Goal: Task Accomplishment & Management: Manage account settings

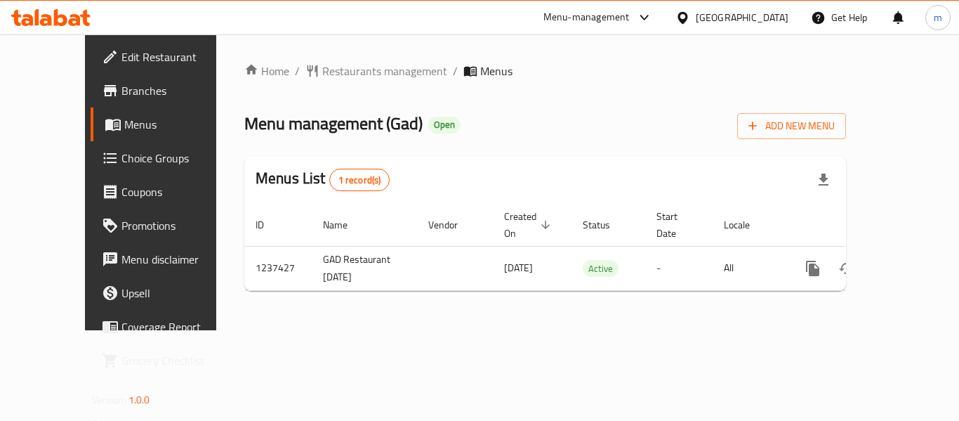
click at [122, 159] on span "Choice Groups" at bounding box center [178, 158] width 112 height 17
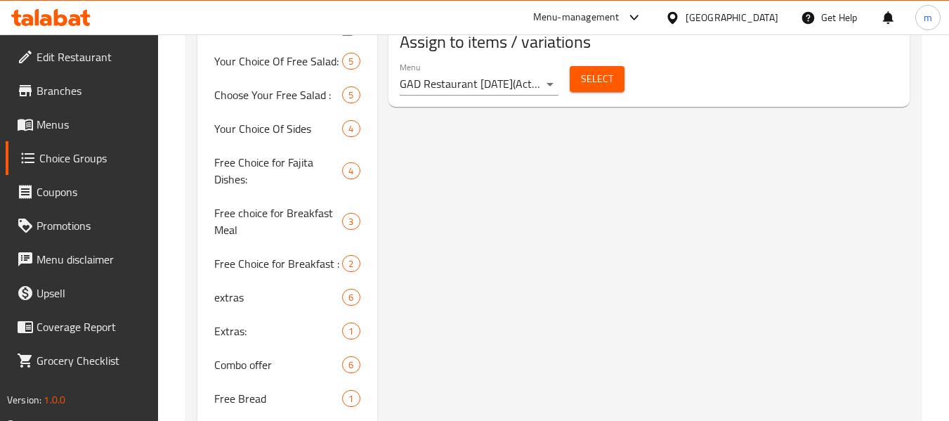
scroll to position [936, 0]
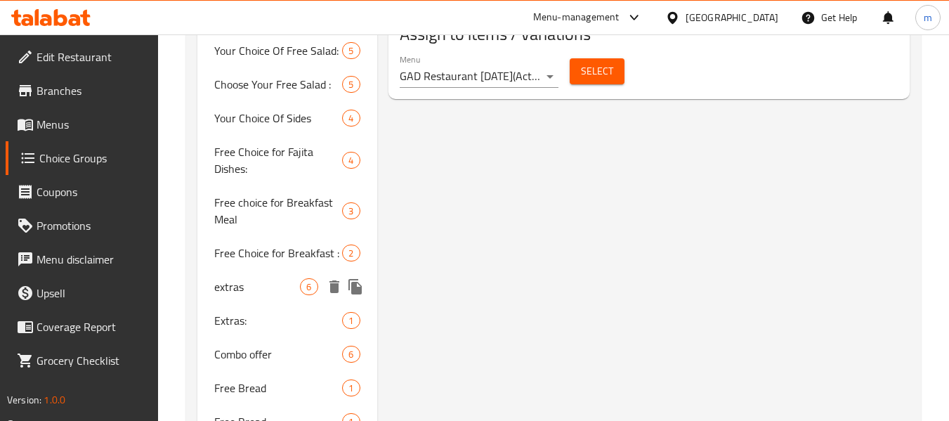
click at [275, 282] on div "extras 6" at bounding box center [286, 287] width 179 height 34
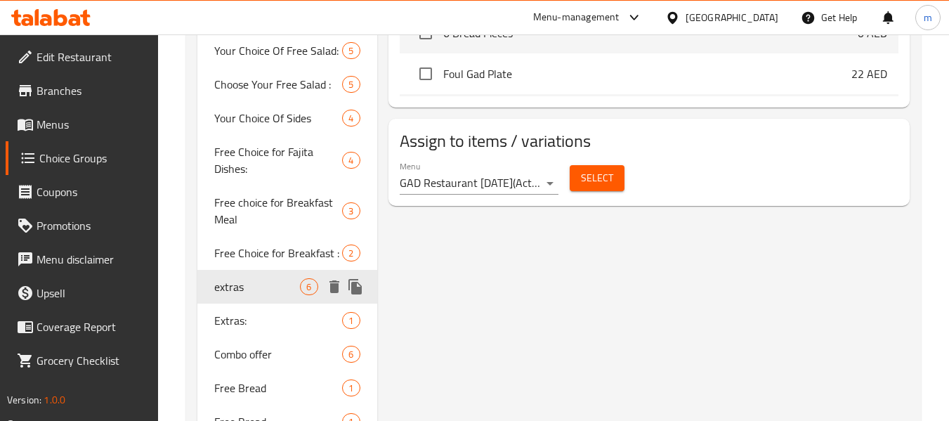
type input "extras"
type input "الاضافات"
type input "0"
type input "6"
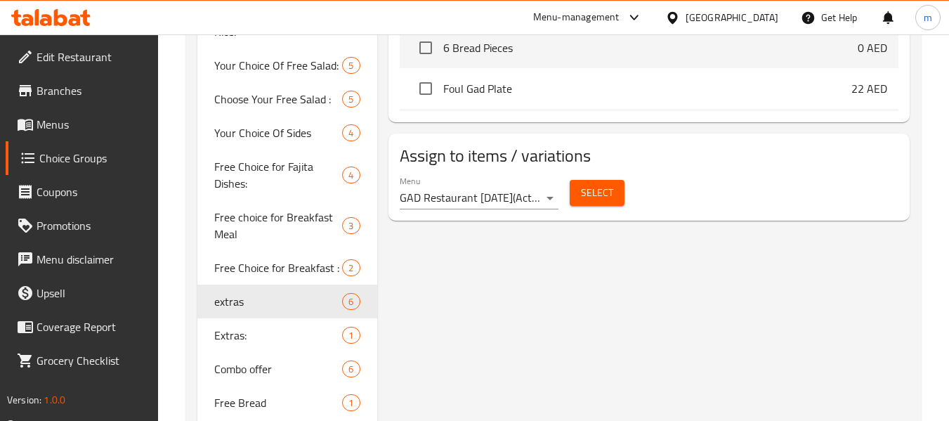
scroll to position [1054, 0]
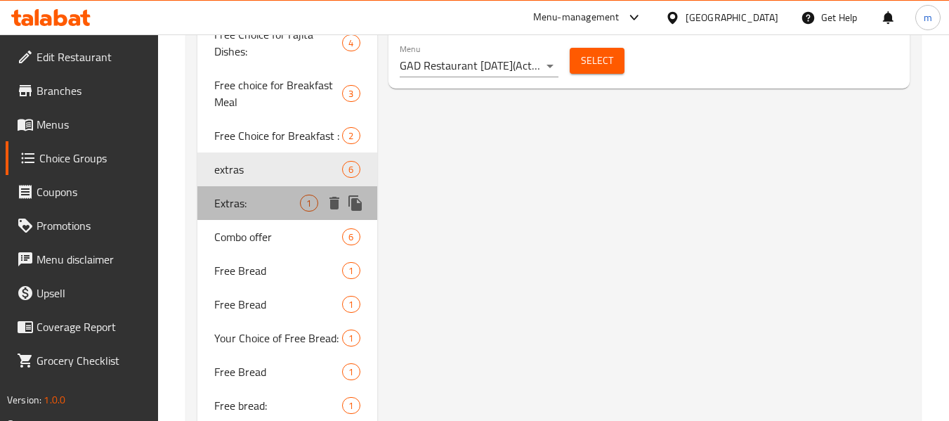
click at [290, 195] on span "Extras:" at bounding box center [257, 203] width 86 height 17
type input "Extras:"
type input "اضافات"
type input "1"
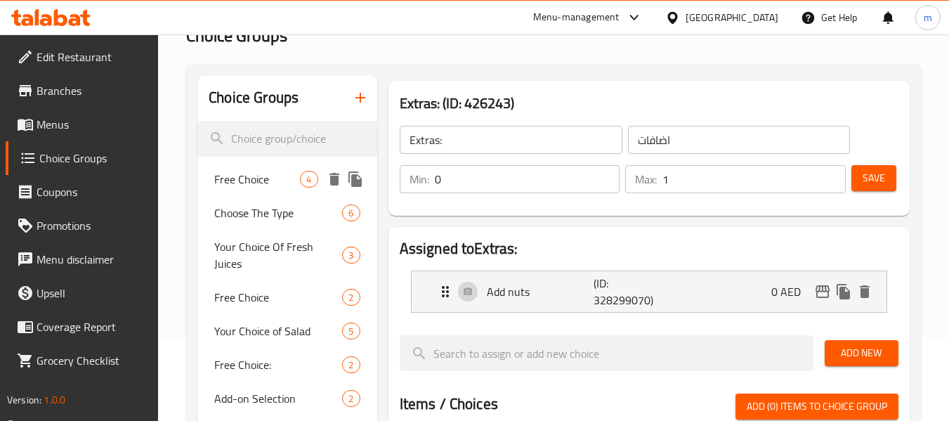
scroll to position [0, 0]
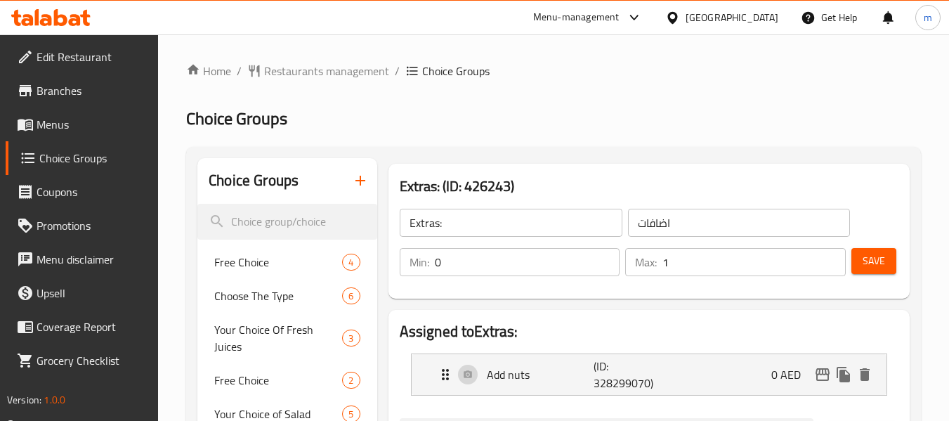
click at [61, 24] on icon at bounding box center [60, 17] width 13 height 17
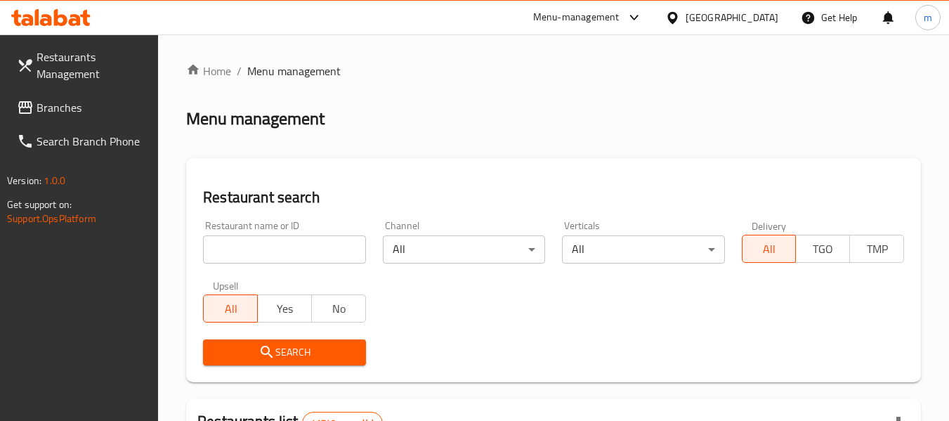
click at [51, 110] on span "Branches" at bounding box center [92, 107] width 111 height 17
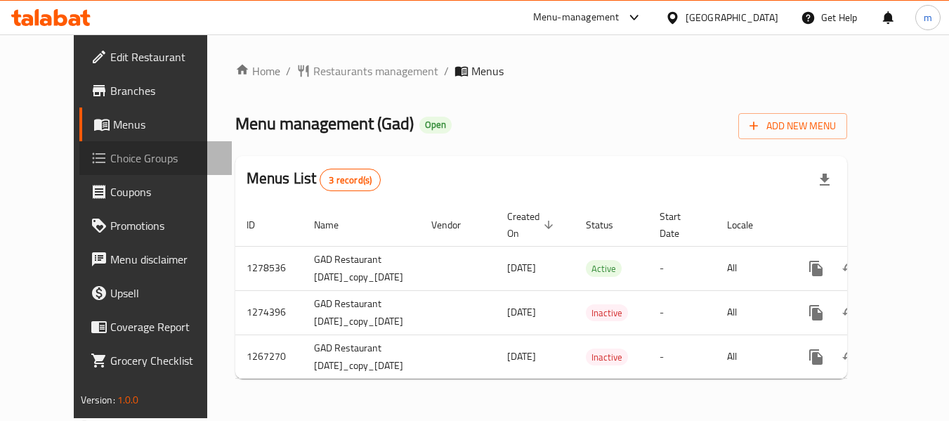
click at [110, 150] on span "Choice Groups" at bounding box center [165, 158] width 111 height 17
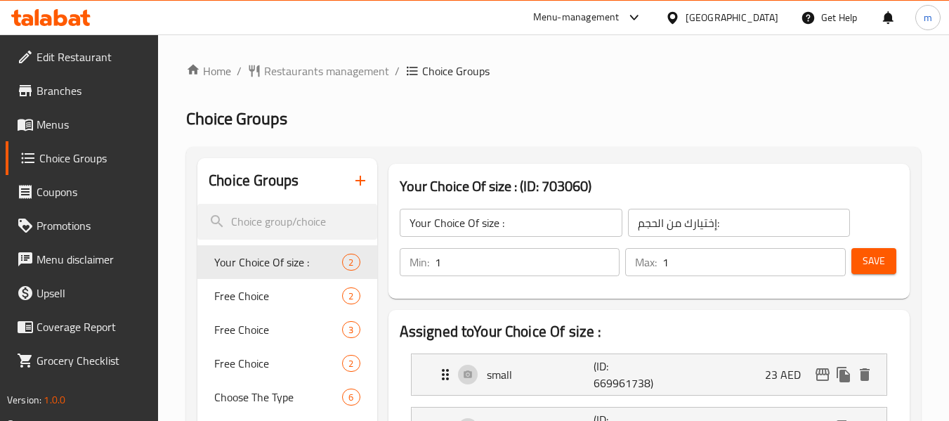
click at [58, 14] on icon at bounding box center [50, 17] width 79 height 17
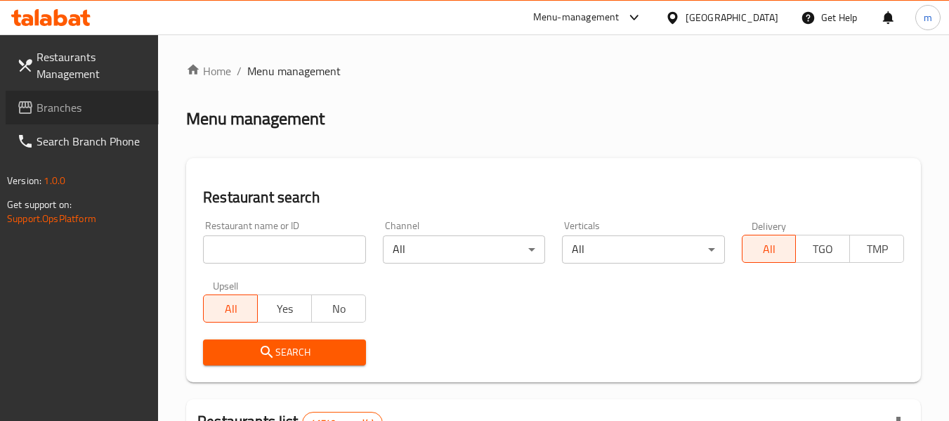
click at [94, 108] on span "Branches" at bounding box center [92, 107] width 111 height 17
